Goal: Transaction & Acquisition: Purchase product/service

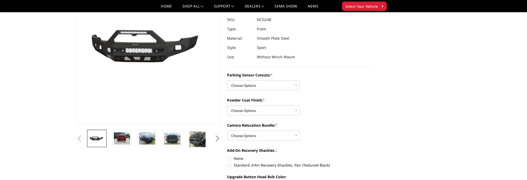
scroll to position [43, 0]
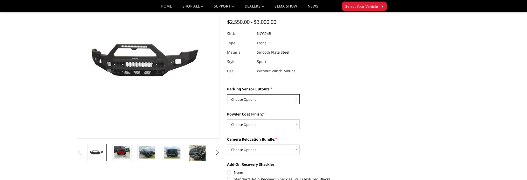
click at [297, 99] on select "Choose Options No - Without Parking Sensor Cutouts Yes - With Parking Sensor Cu…" at bounding box center [263, 99] width 73 height 10
select select "2854"
click at [227, 94] on select "Choose Options No - Without Parking Sensor Cutouts Yes - With Parking Sensor Cu…" at bounding box center [263, 99] width 73 height 10
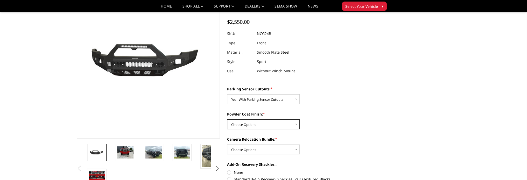
click at [294, 123] on select "Choose Options Bare Metal Texture Black Powder Coat" at bounding box center [263, 125] width 73 height 10
select select "2856"
click at [227, 120] on select "Choose Options Bare Metal Texture Black Powder Coat" at bounding box center [263, 125] width 73 height 10
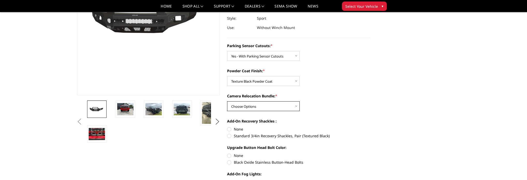
click at [293, 105] on select "Choose Options WITH Camera Relocation Bundle WITHOUT Camera Relocation Bundle" at bounding box center [263, 106] width 73 height 10
select select "2857"
click at [227, 101] on select "Choose Options WITH Camera Relocation Bundle WITHOUT Camera Relocation Bundle" at bounding box center [263, 106] width 73 height 10
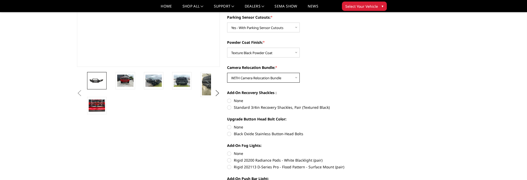
scroll to position [130, 0]
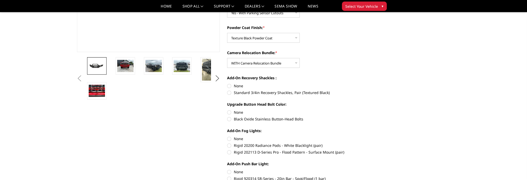
click at [229, 92] on label "Standard 3/4in Recovery Shackles, Pair (Textured Black)" at bounding box center [298, 92] width 143 height 5
click at [370, 83] on input "Standard 3/4in Recovery Shackles, Pair (Textured Black)" at bounding box center [370, 83] width 0 height 0
radio input "true"
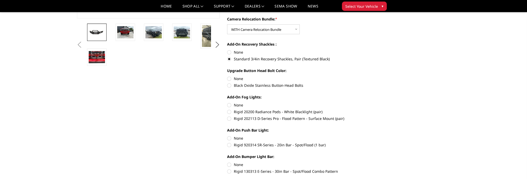
scroll to position [173, 0]
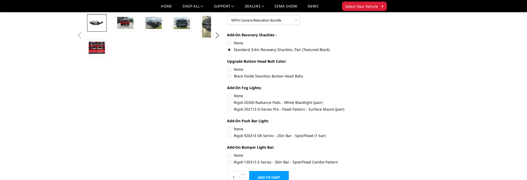
click at [230, 76] on label "Black Oxide Stainless Button-Head Bolts" at bounding box center [298, 75] width 143 height 5
click at [370, 67] on input "Black Oxide Stainless Button-Head Bolts" at bounding box center [370, 67] width 0 height 0
radio input "true"
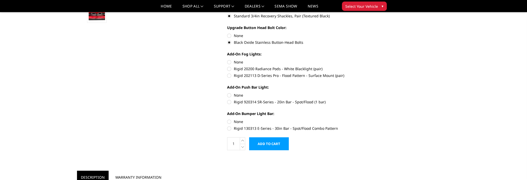
scroll to position [216, 0]
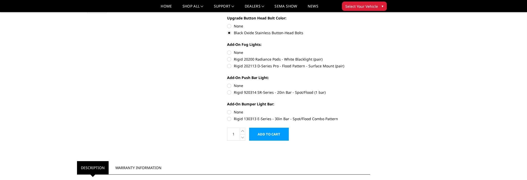
click at [229, 66] on label "Rigid 202113 D-Series Pro - Flood Pattern - Surface Mount (pair)" at bounding box center [298, 65] width 143 height 5
click at [370, 57] on input "Rigid 202113 D-Series Pro - Flood Pattern - Surface Mount (pair)" at bounding box center [370, 57] width 0 height 0
radio input "true"
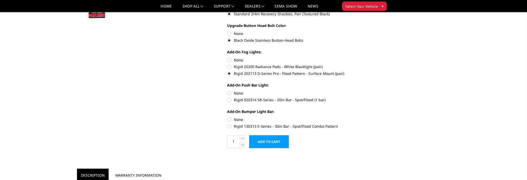
click at [229, 100] on label "Rigid 920314 SR-Series - 20in Bar - Spot/Flood (1 bar)" at bounding box center [298, 99] width 143 height 5
click at [370, 91] on input "Rigid 920314 SR-Series - 20in Bar - Spot/Flood (1 bar)" at bounding box center [370, 90] width 0 height 0
radio input "true"
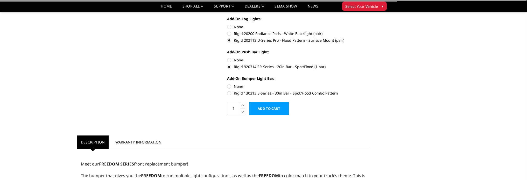
scroll to position [251, 0]
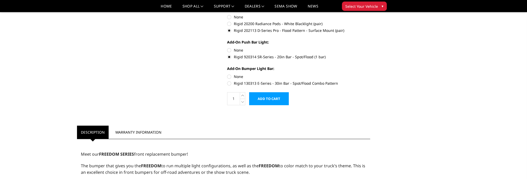
click at [229, 83] on label "Rigid 130313 E-Series - 30in Bar - Spot/Flood Combo Pattern" at bounding box center [298, 83] width 143 height 5
click at [370, 74] on input "Rigid 130313 E-Series - 30in Bar - Spot/Flood Combo Pattern" at bounding box center [370, 74] width 0 height 0
radio input "true"
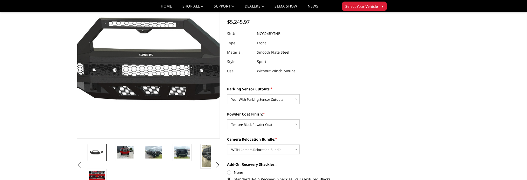
scroll to position [86, 0]
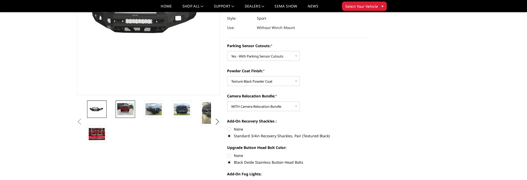
click at [127, 110] on img at bounding box center [125, 109] width 16 height 12
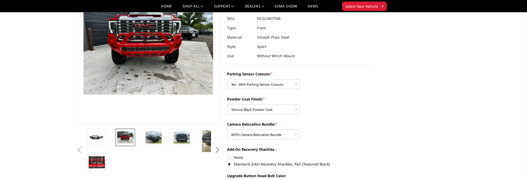
scroll to position [68, 0]
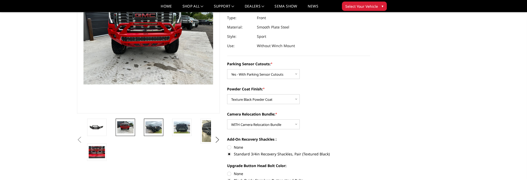
click at [150, 124] on img at bounding box center [153, 127] width 16 height 12
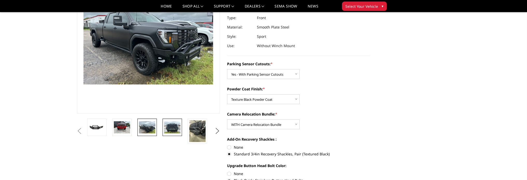
click at [167, 128] on img at bounding box center [172, 127] width 16 height 12
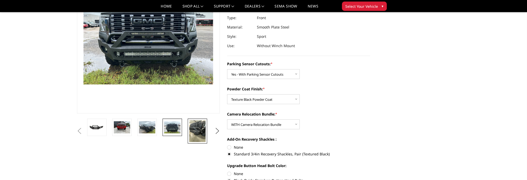
click at [193, 128] on img at bounding box center [197, 131] width 16 height 22
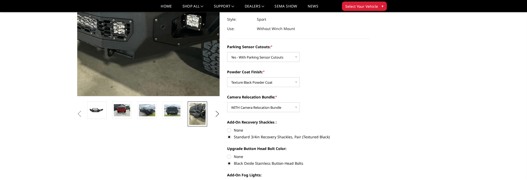
scroll to position [130, 0]
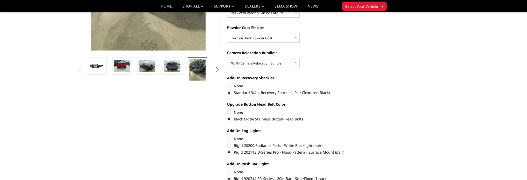
click at [215, 69] on button "Next" at bounding box center [217, 70] width 8 height 8
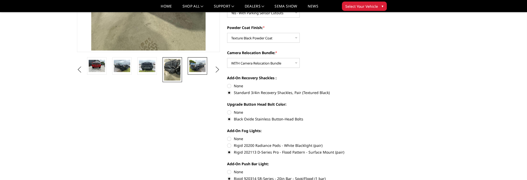
click at [196, 69] on img at bounding box center [197, 66] width 16 height 12
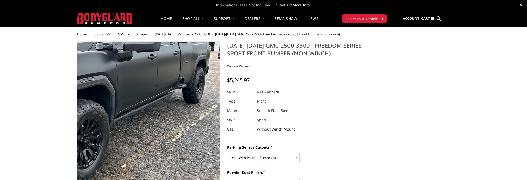
scroll to position [0, 0]
